Goal: Transaction & Acquisition: Purchase product/service

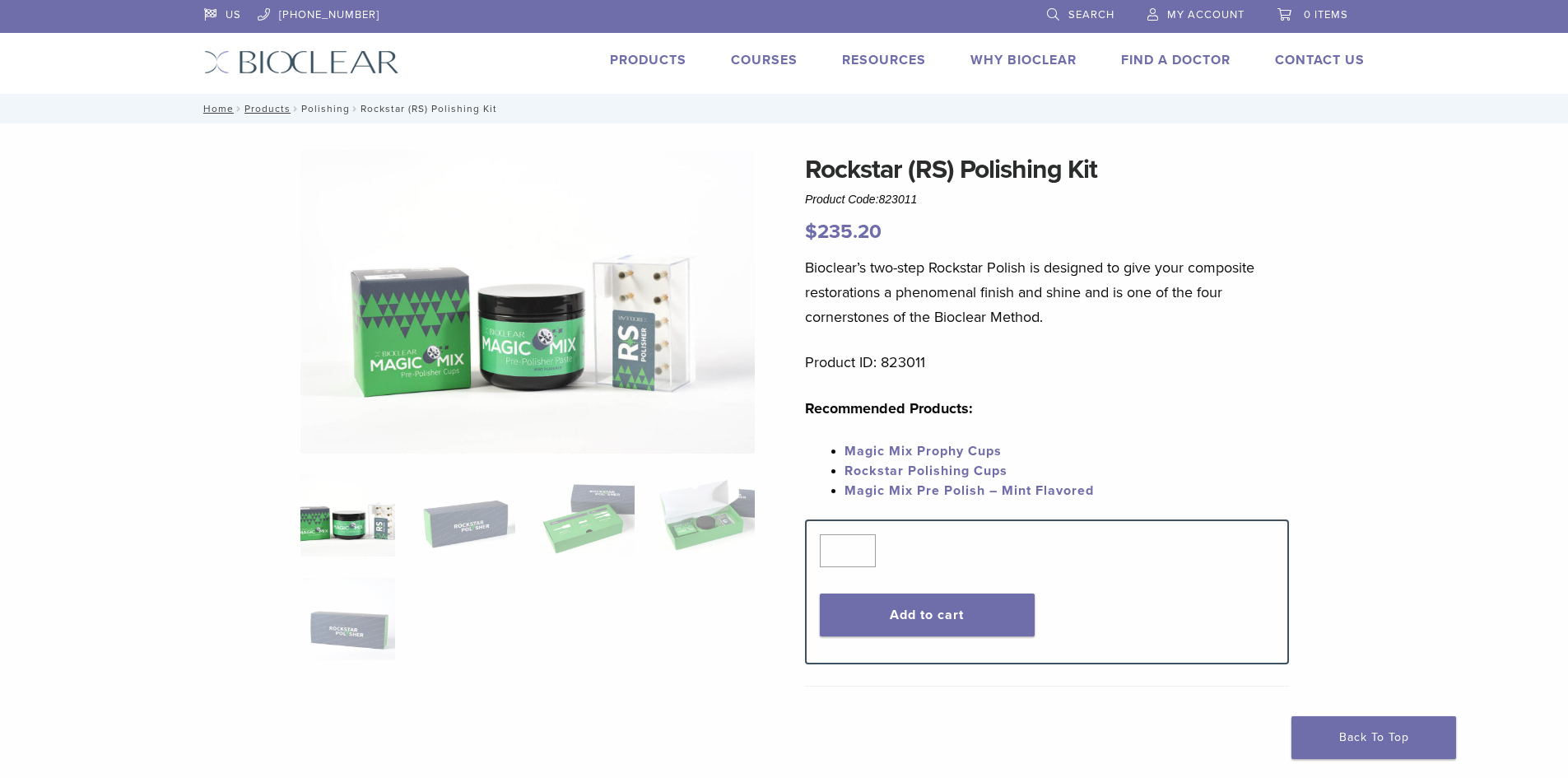
click at [314, 108] on link "Polishing" at bounding box center [326, 108] width 48 height 12
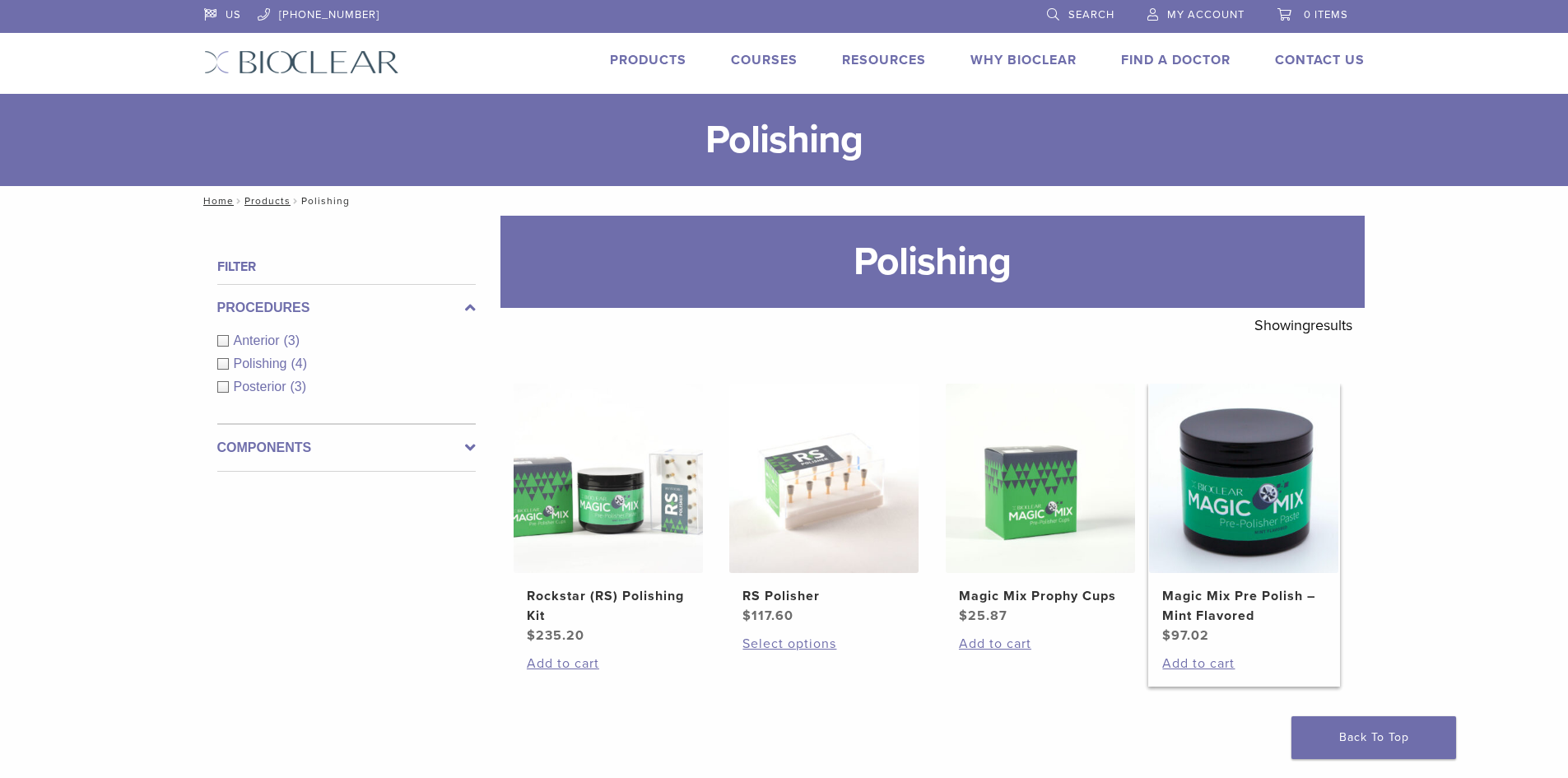
click at [1241, 543] on img at bounding box center [1244, 479] width 190 height 190
